Goal: Find specific page/section: Find specific page/section

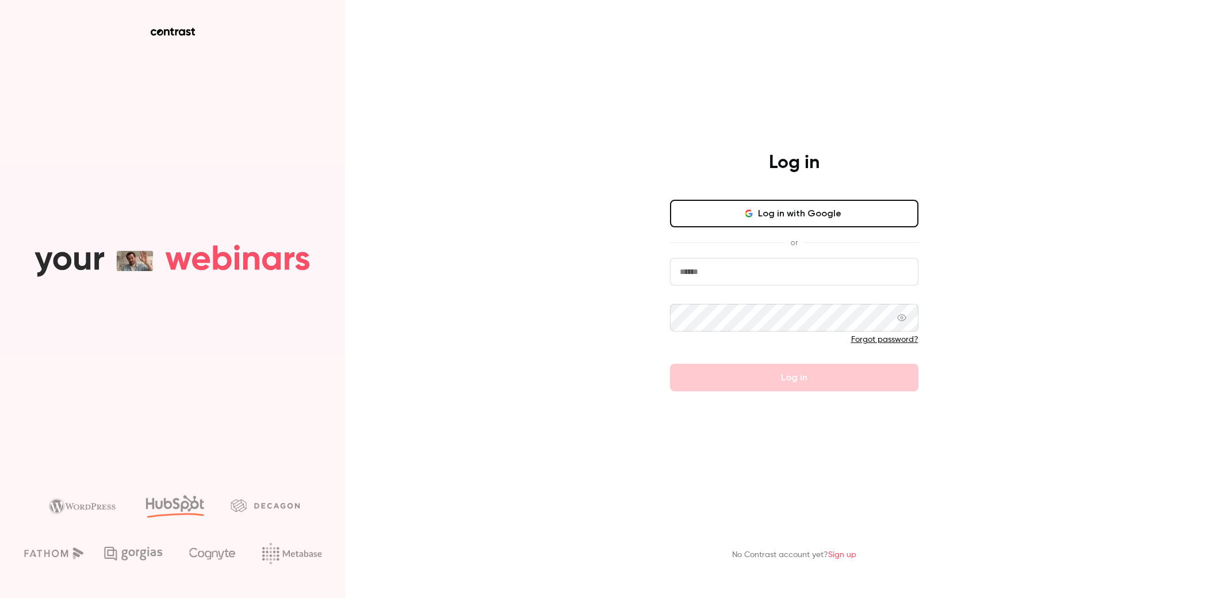
click at [796, 224] on button "Log in with Google" at bounding box center [794, 214] width 249 height 28
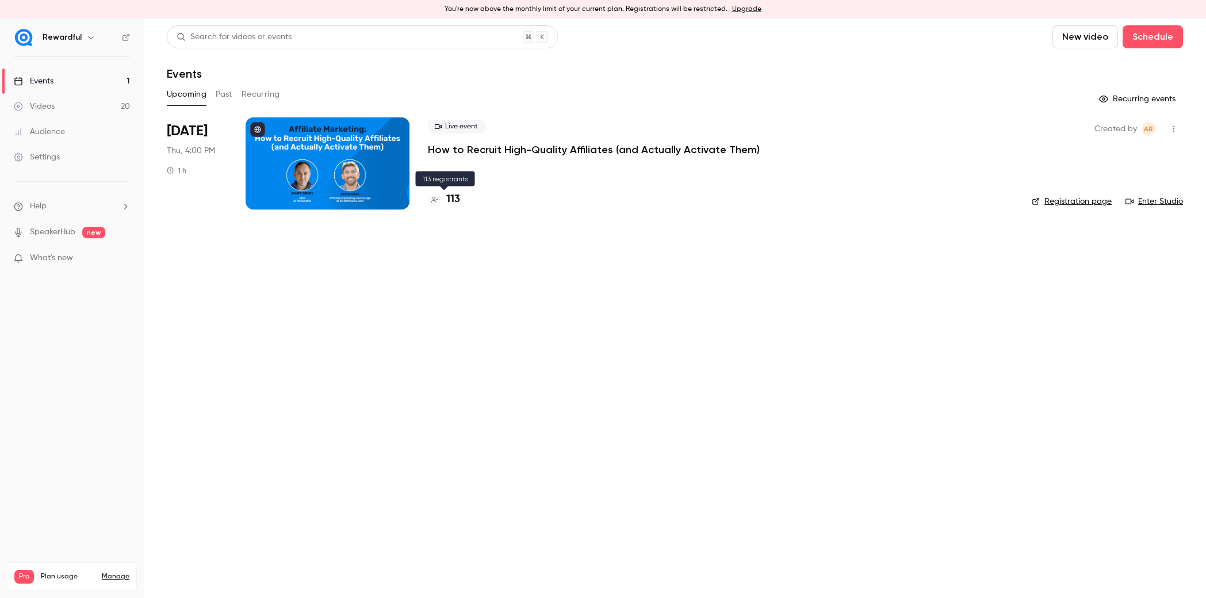
click at [452, 199] on h4 "113" at bounding box center [453, 200] width 14 height 16
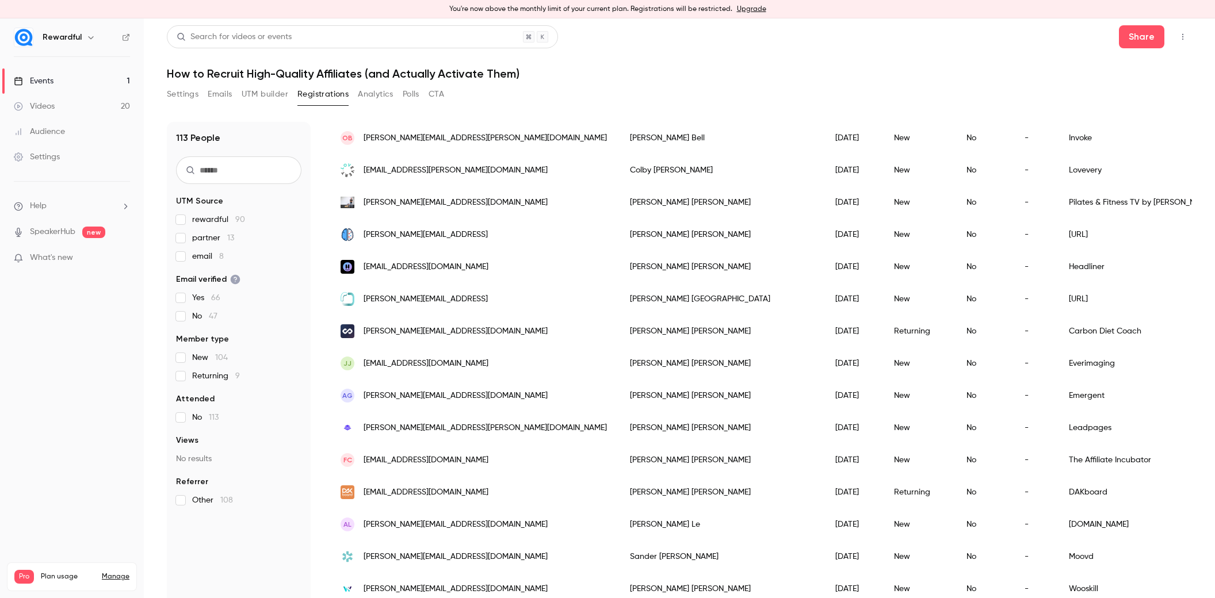
scroll to position [1246, 0]
drag, startPoint x: 96, startPoint y: 78, endPoint x: 112, endPoint y: 80, distance: 16.3
click at [97, 78] on link "Events 1" at bounding box center [72, 80] width 144 height 25
